Goal: Task Accomplishment & Management: Use online tool/utility

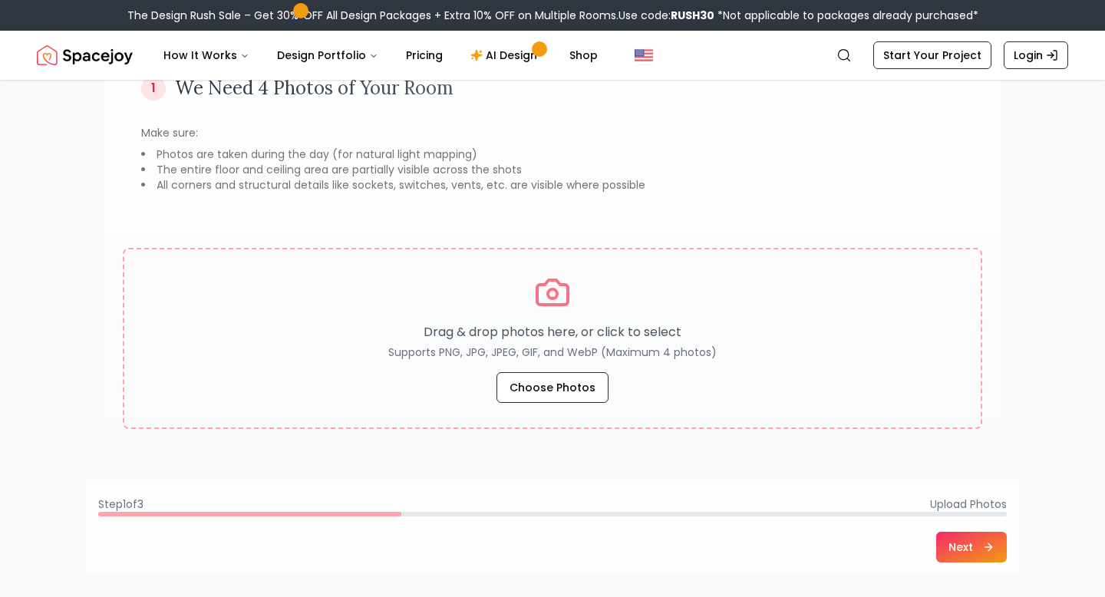
scroll to position [157, 0]
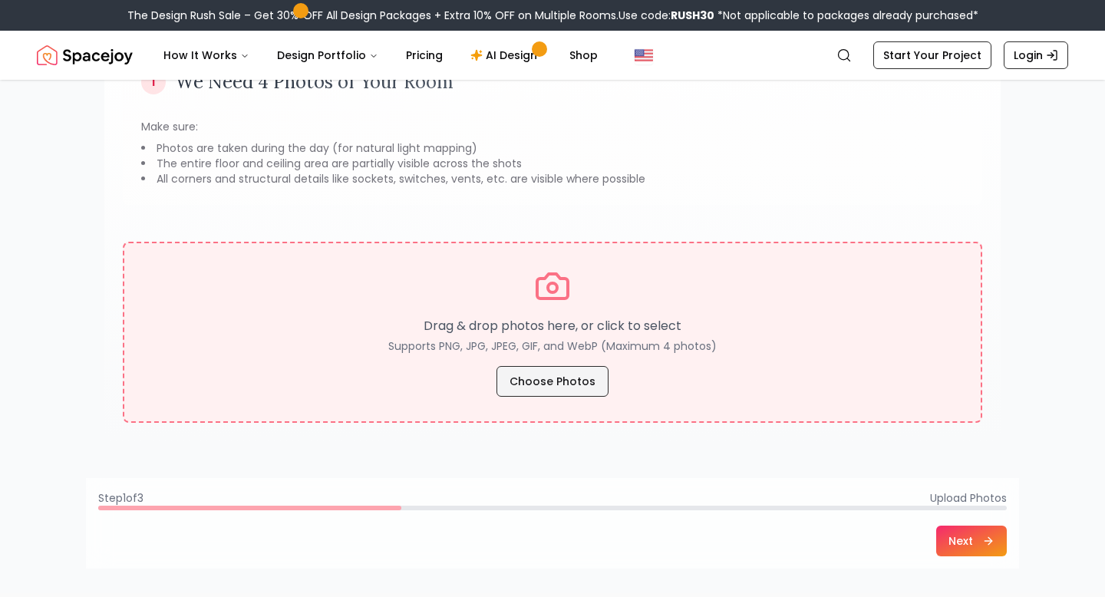
click at [529, 377] on button "Choose Photos" at bounding box center [552, 381] width 112 height 31
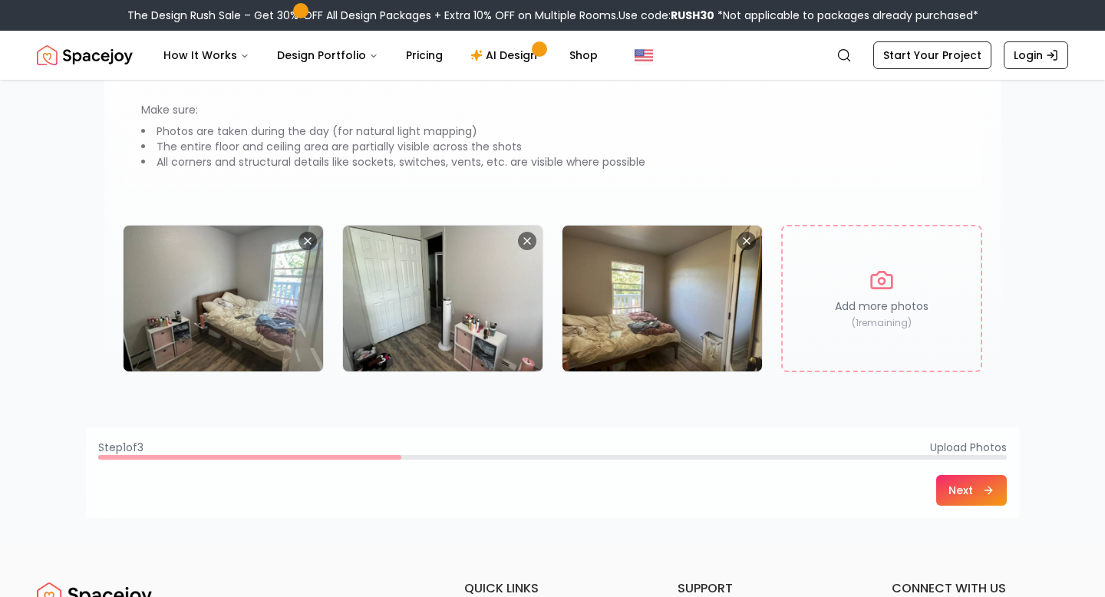
scroll to position [260, 0]
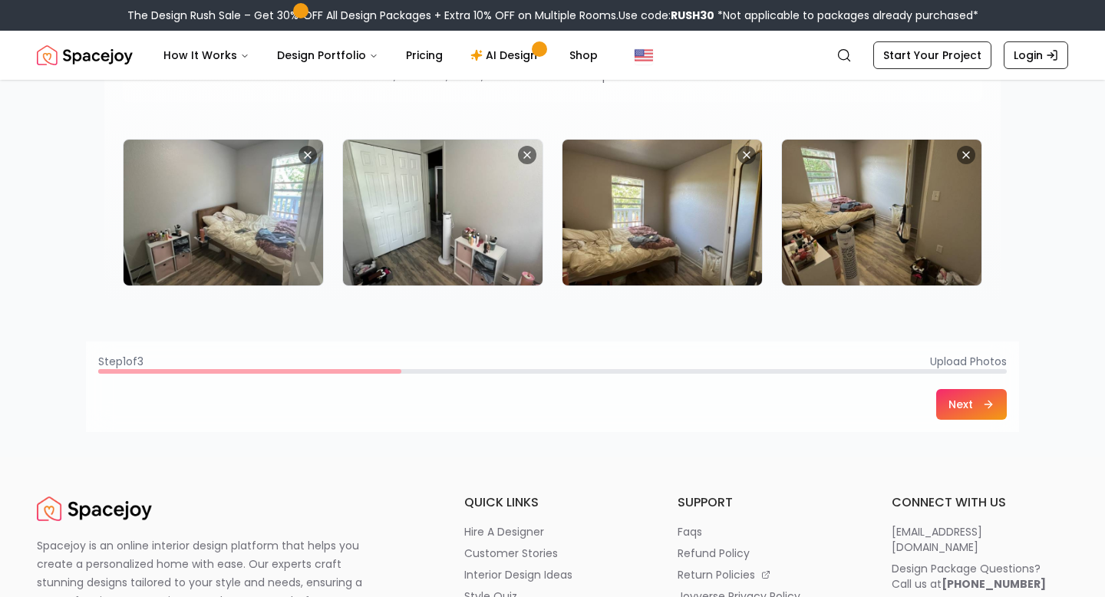
click at [974, 411] on button "Next" at bounding box center [971, 404] width 71 height 31
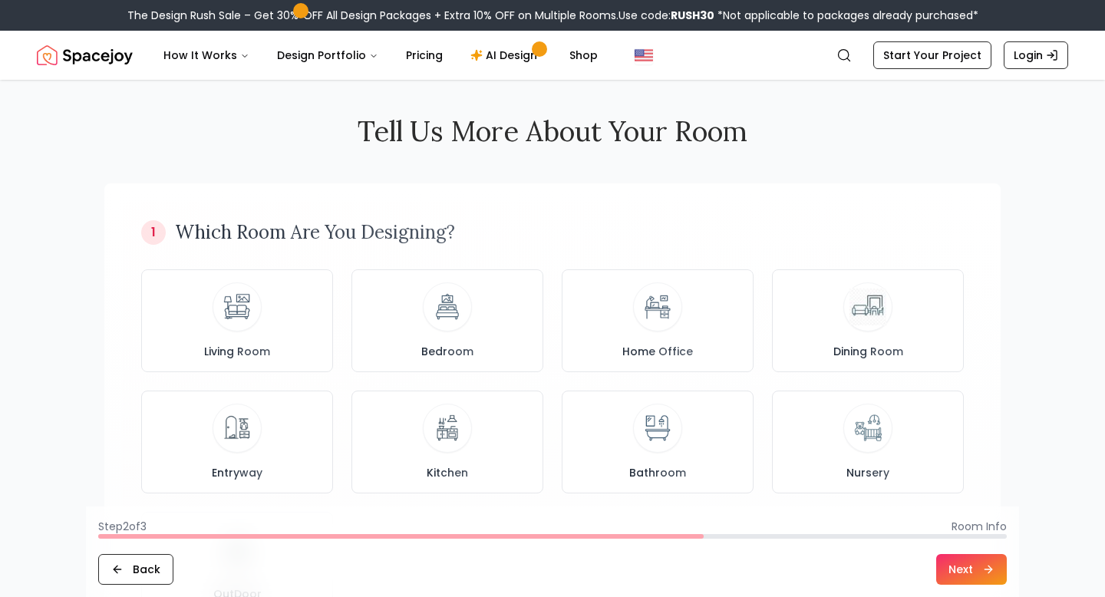
scroll to position [0, 0]
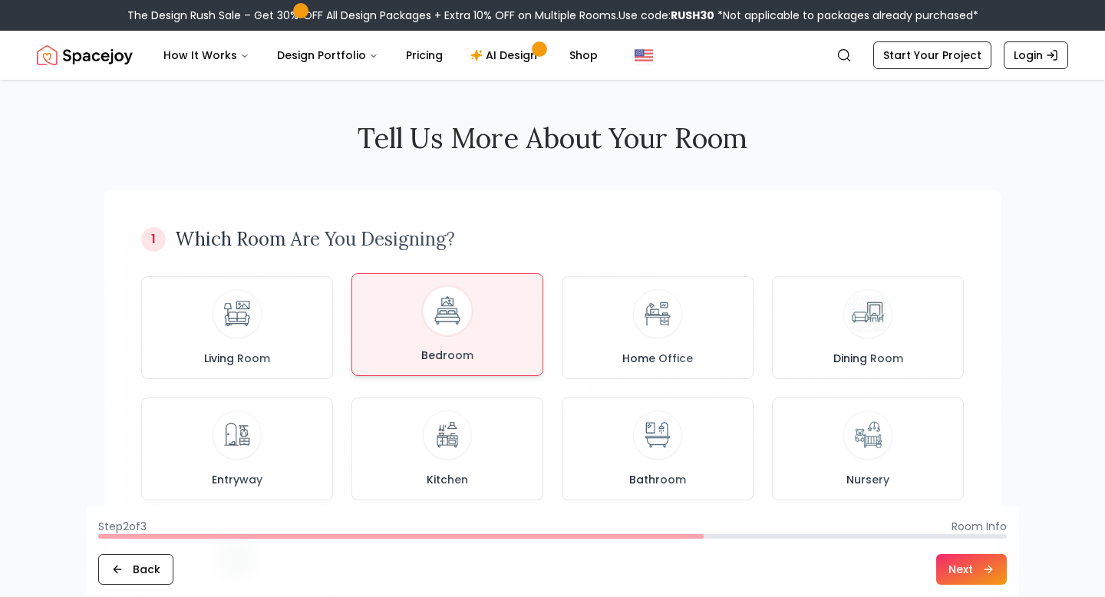
click at [461, 329] on img at bounding box center [447, 311] width 41 height 41
click at [953, 568] on button "Next" at bounding box center [971, 569] width 71 height 31
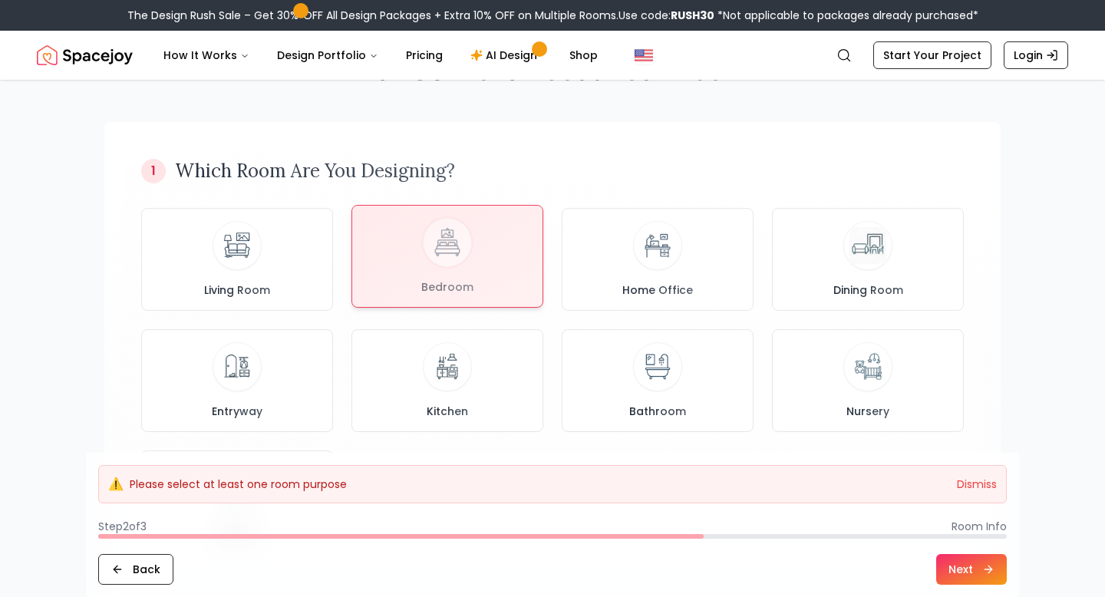
scroll to position [67, 0]
click at [433, 271] on div at bounding box center [447, 257] width 190 height 101
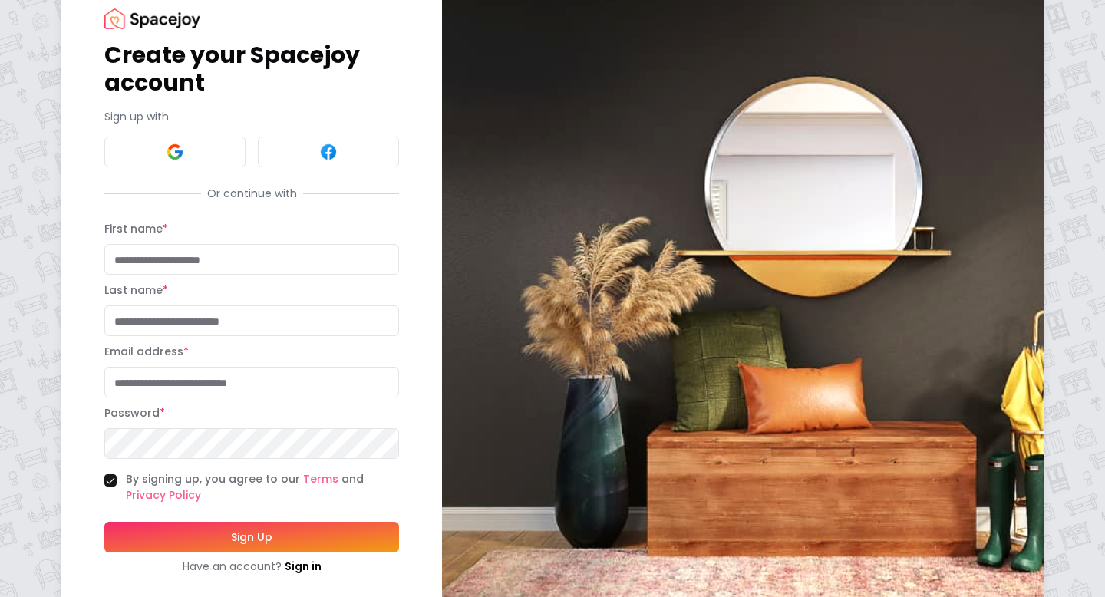
scroll to position [79, 0]
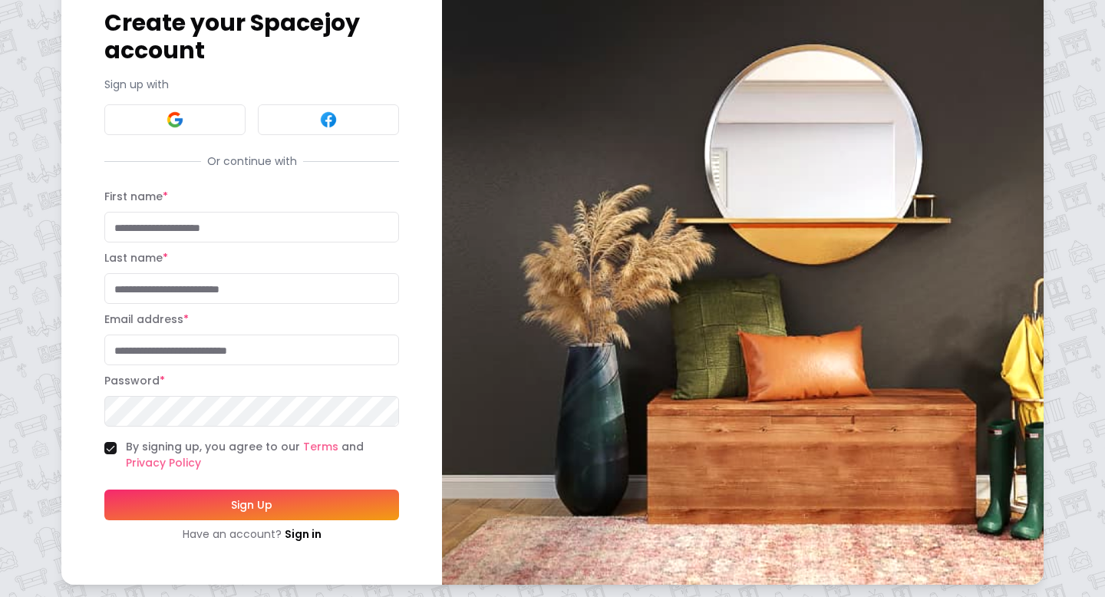
click at [263, 220] on input "First name *" at bounding box center [251, 227] width 295 height 31
type input "*****"
type input "******"
type input "**********"
click at [143, 519] on button "Sign Up" at bounding box center [251, 504] width 295 height 31
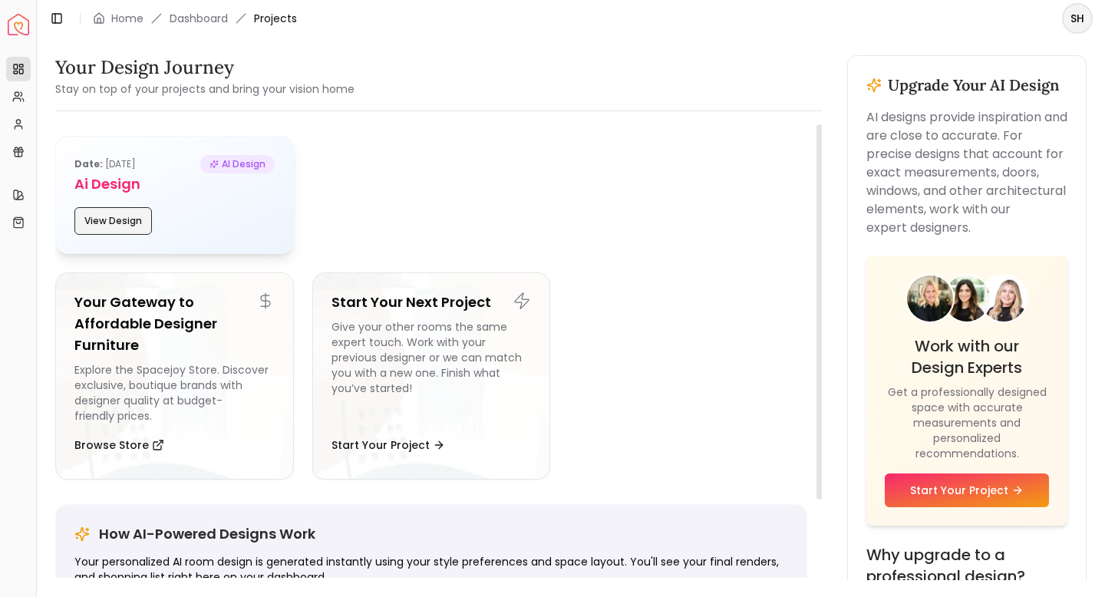
click at [126, 215] on button "View Design" at bounding box center [112, 221] width 77 height 28
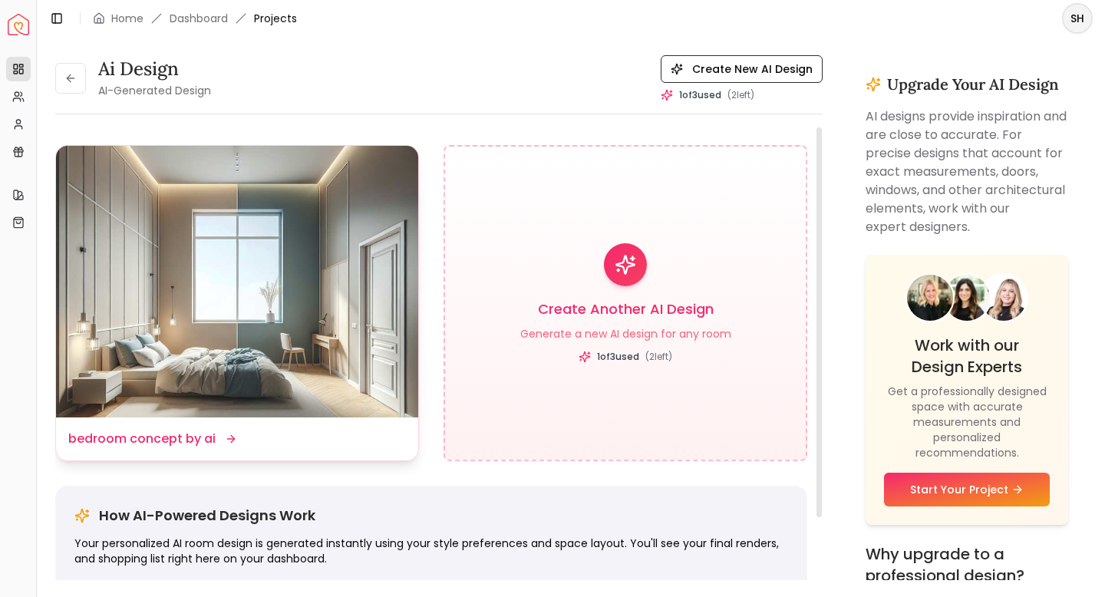
click at [175, 338] on img at bounding box center [237, 282] width 362 height 272
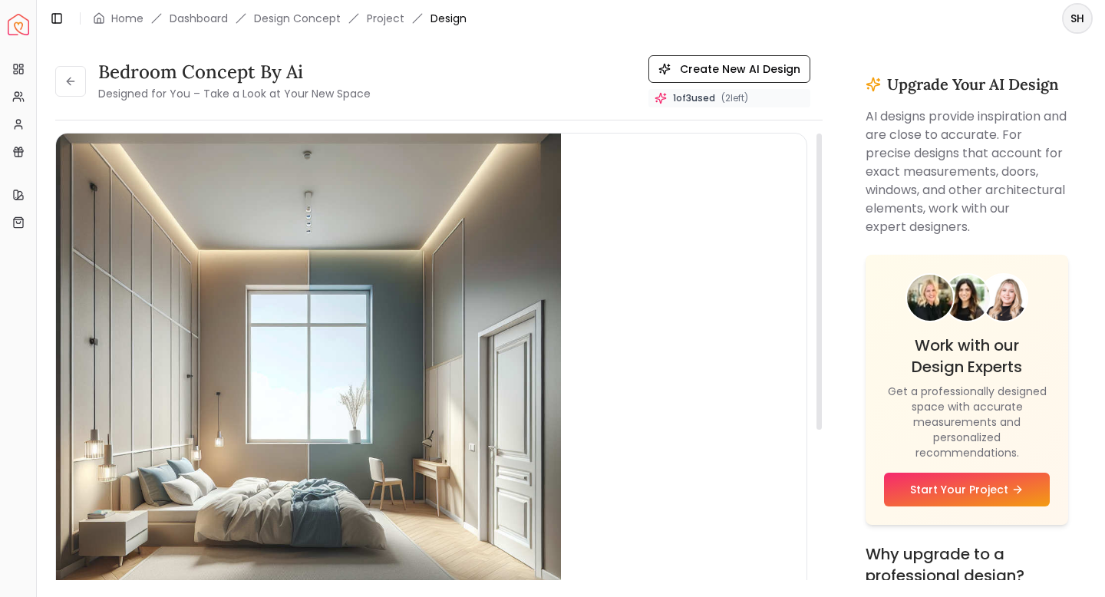
click at [311, 395] on img "1 / 1" at bounding box center [308, 385] width 505 height 505
click at [310, 395] on img "1 / 1" at bounding box center [308, 385] width 505 height 505
click at [64, 76] on icon at bounding box center [70, 81] width 12 height 12
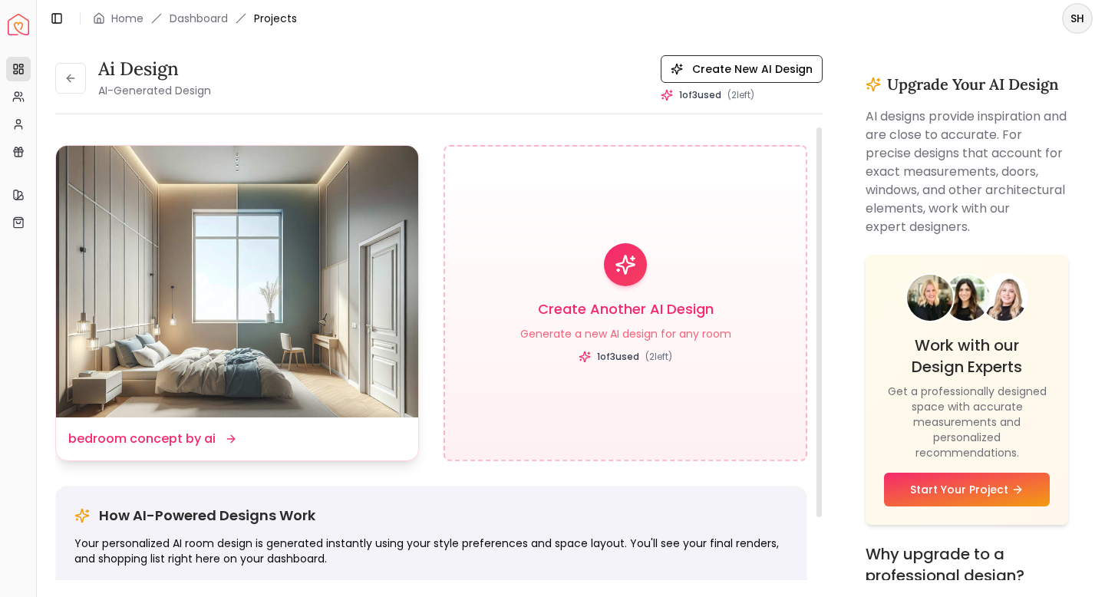
click at [228, 300] on img at bounding box center [237, 282] width 362 height 272
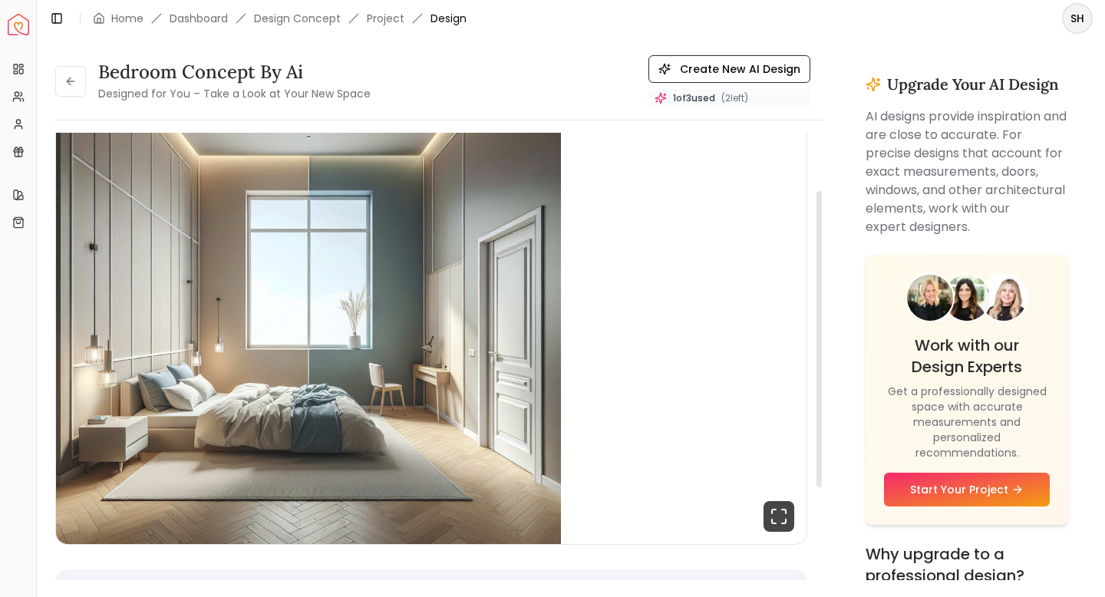
scroll to position [98, 0]
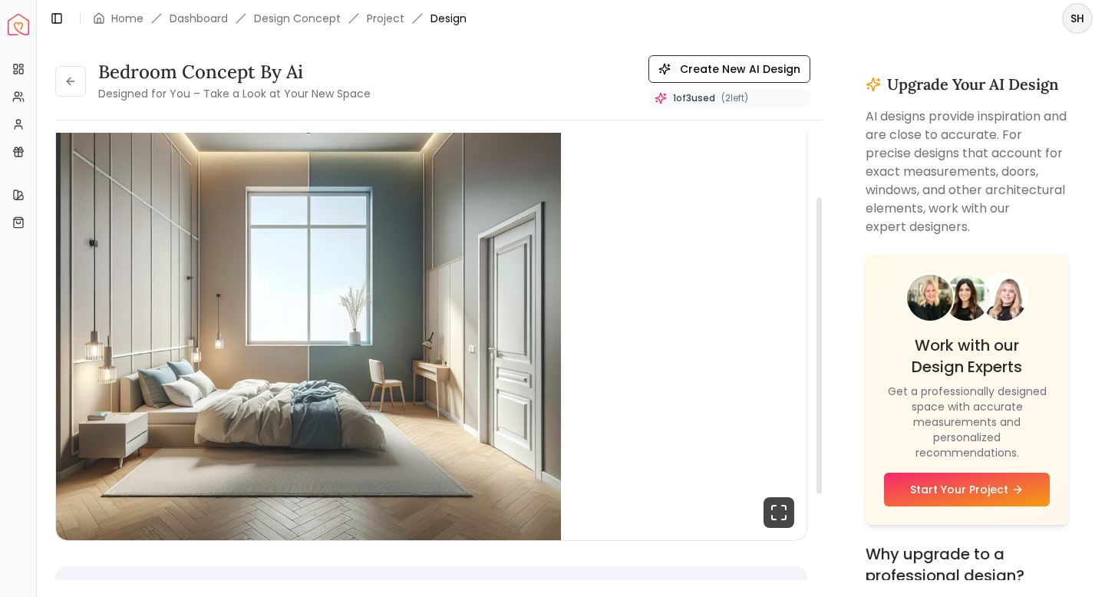
click at [429, 372] on img "1 / 1" at bounding box center [308, 287] width 505 height 505
click at [388, 428] on img "1 / 1" at bounding box center [308, 287] width 505 height 505
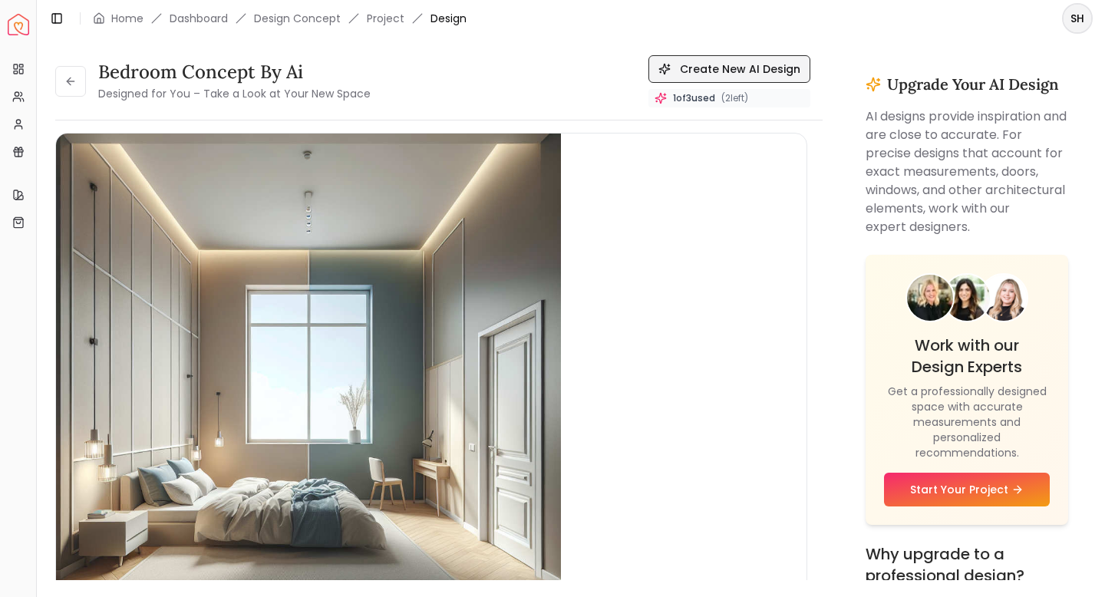
click at [696, 71] on button "Create New AI Design" at bounding box center [729, 69] width 162 height 28
